Goal: Task Accomplishment & Management: Manage account settings

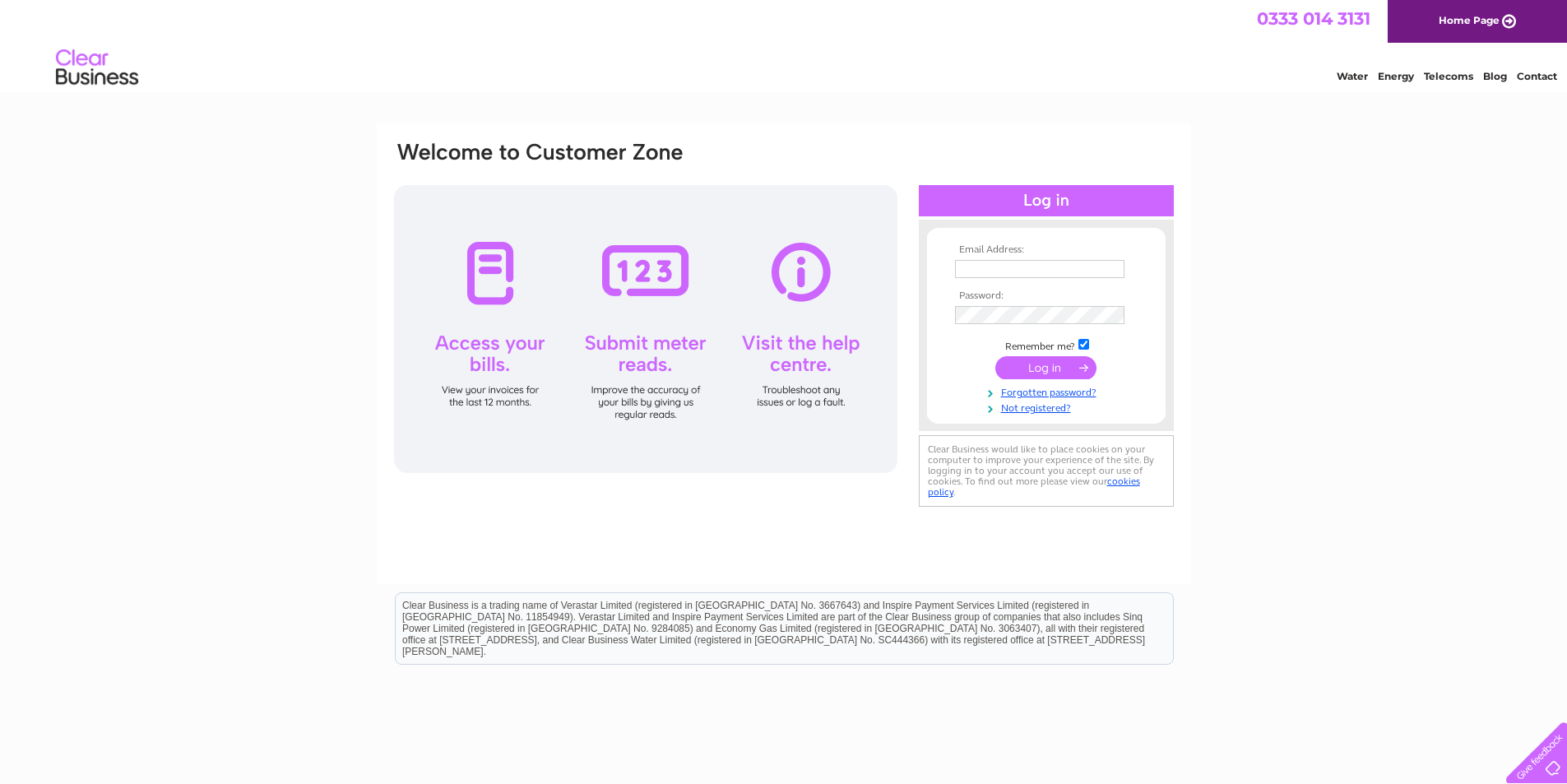
type input "[EMAIL_ADDRESS][DOMAIN_NAME]"
click at [1048, 368] on input "submit" at bounding box center [1046, 367] width 102 height 23
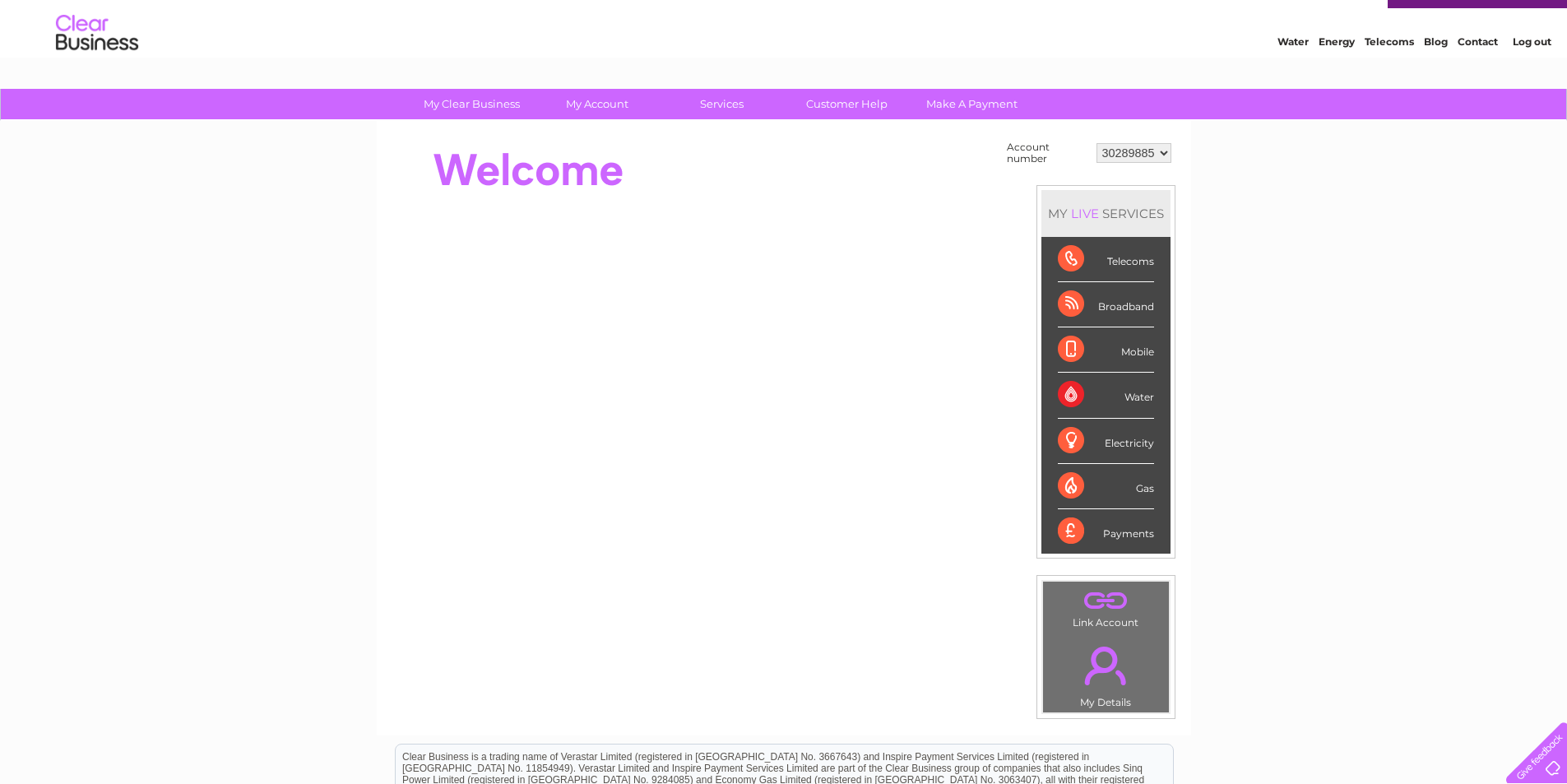
scroll to position [33, 0]
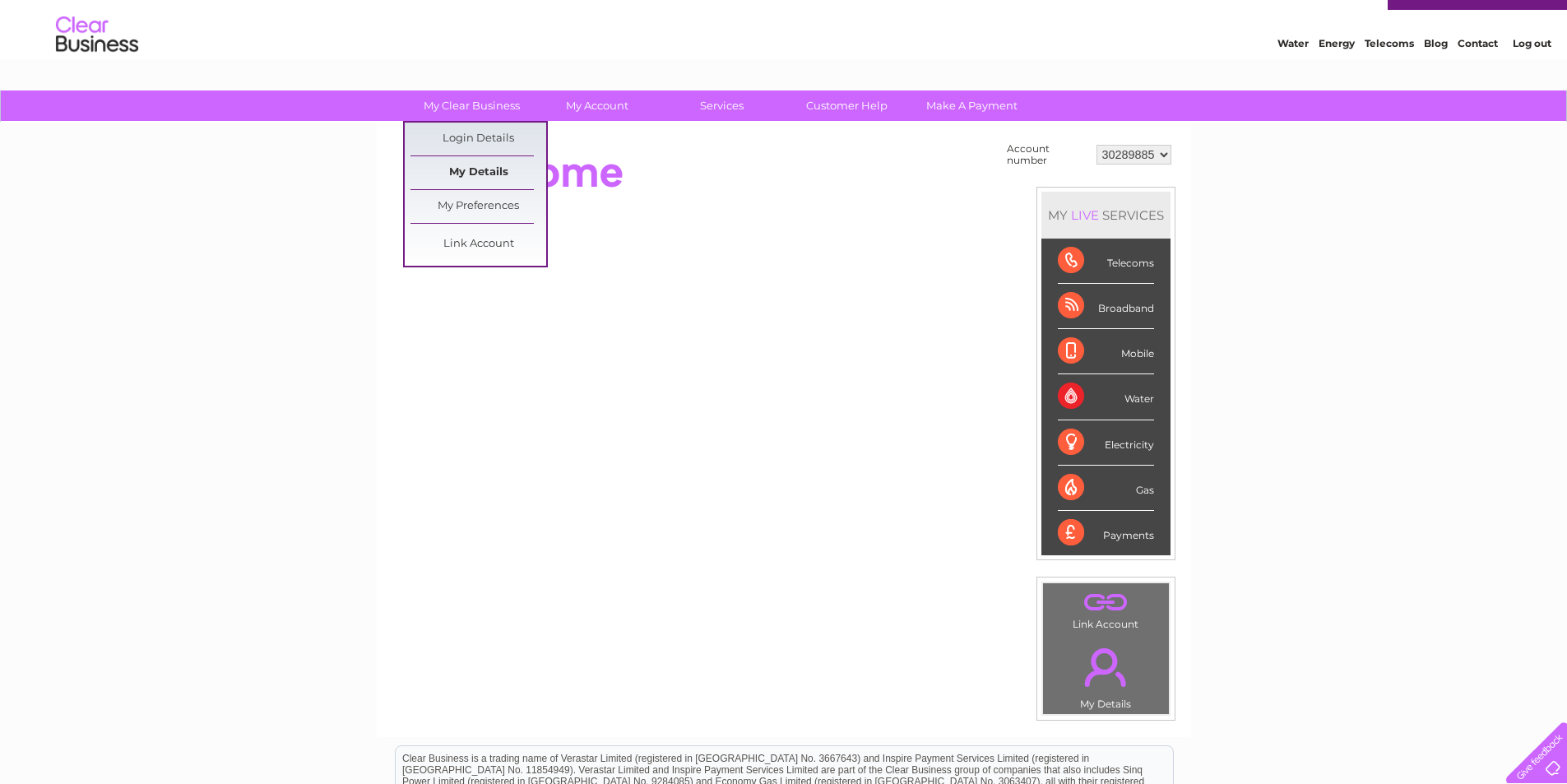
click at [477, 162] on link "My Details" at bounding box center [478, 172] width 136 height 33
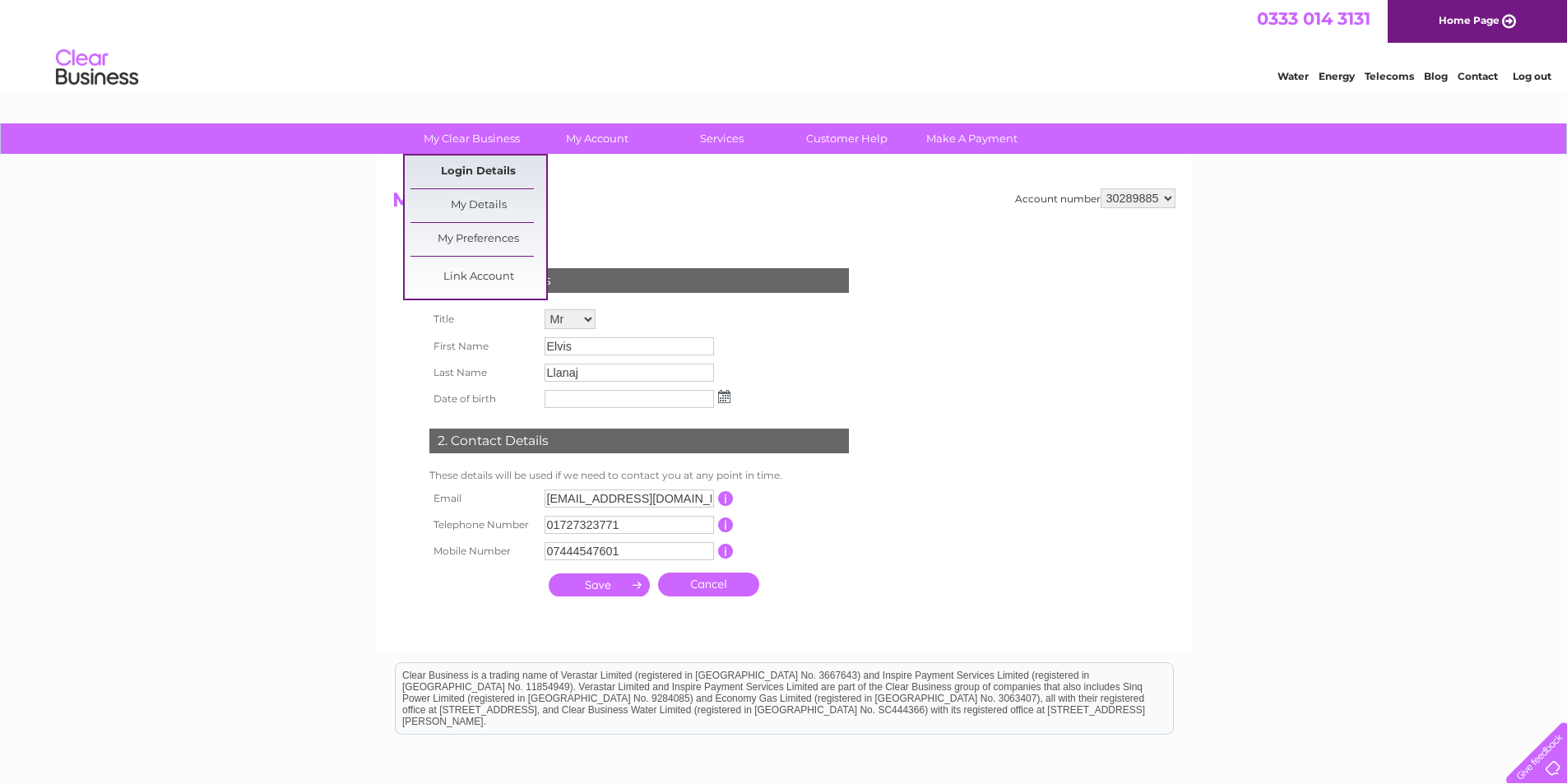
click at [497, 166] on link "Login Details" at bounding box center [478, 172] width 136 height 33
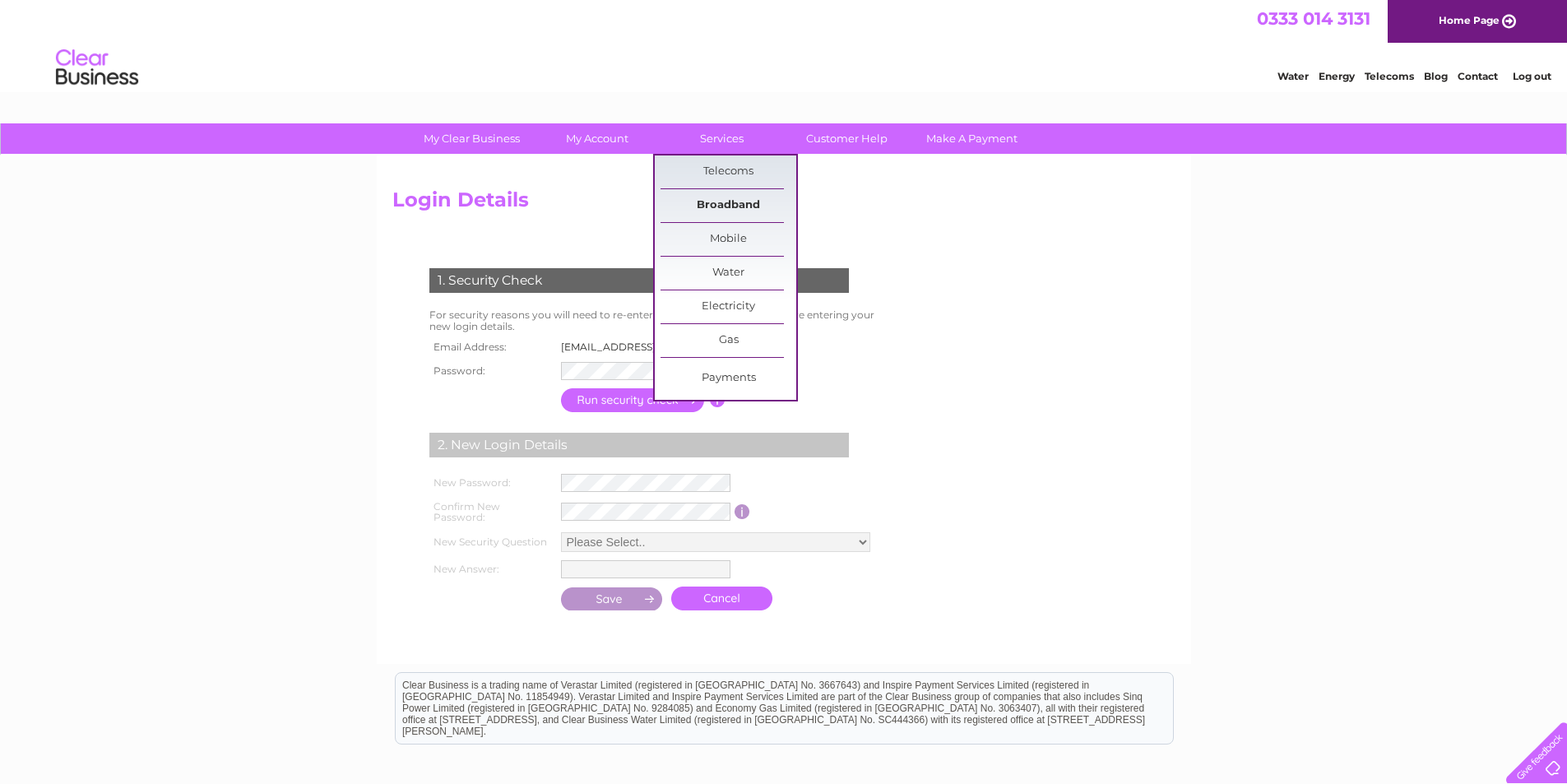
click at [732, 204] on link "Broadband" at bounding box center [728, 206] width 136 height 33
